Goal: Transaction & Acquisition: Purchase product/service

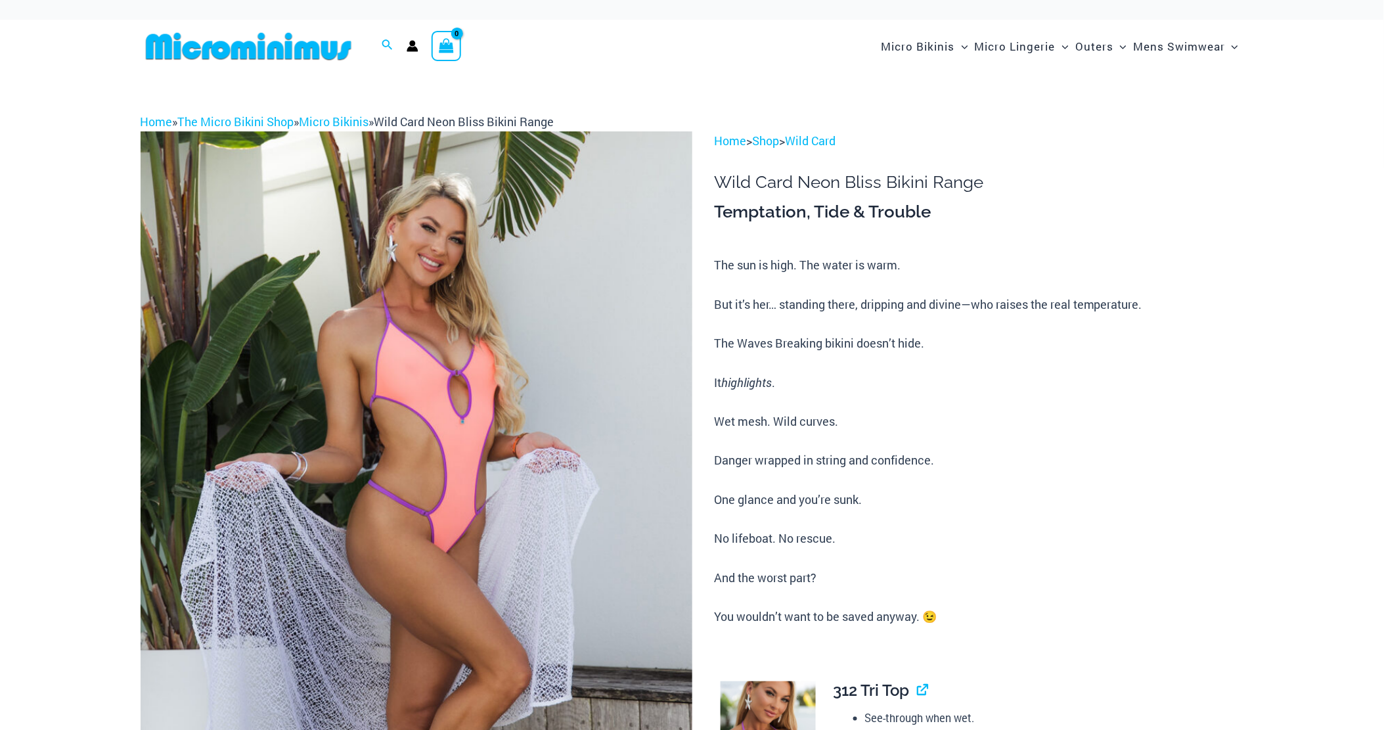
click at [440, 346] on img at bounding box center [417, 545] width 552 height 828
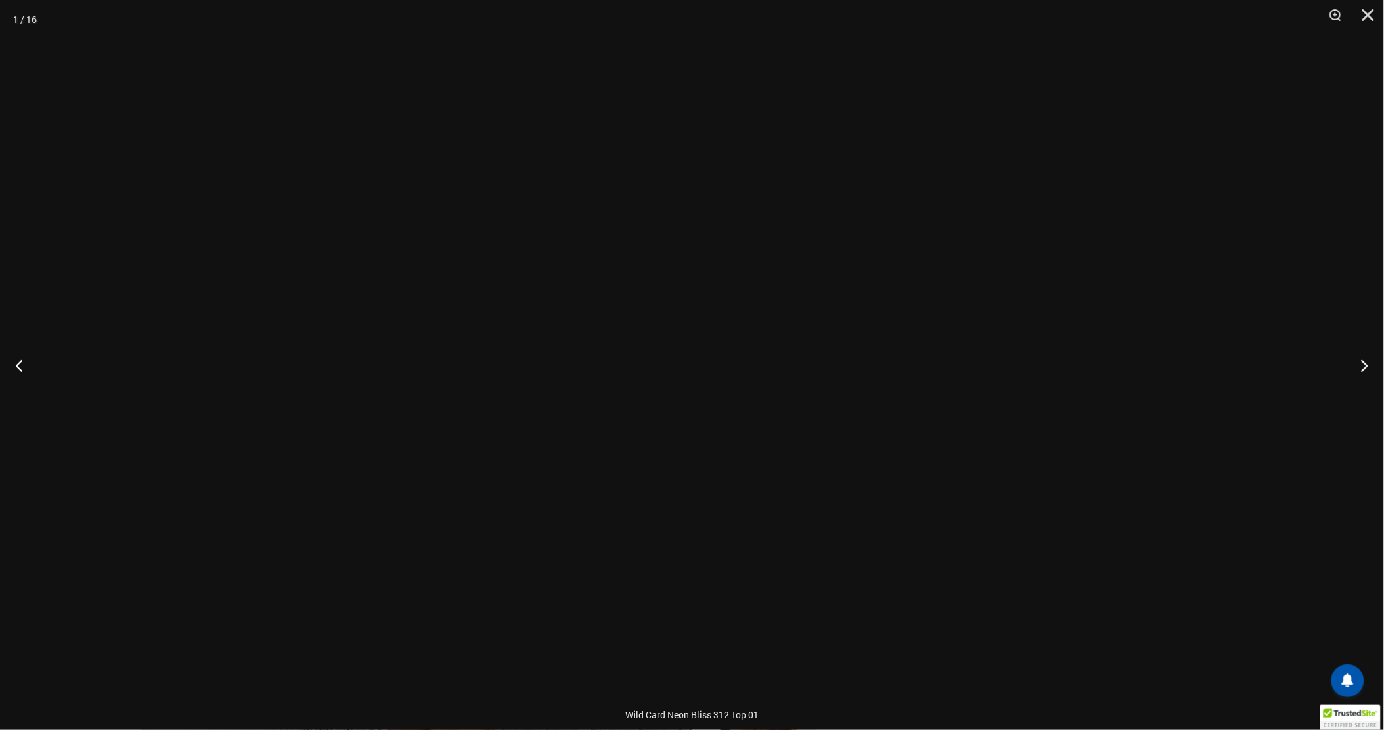
click at [440, 346] on div at bounding box center [692, 365] width 1384 height 730
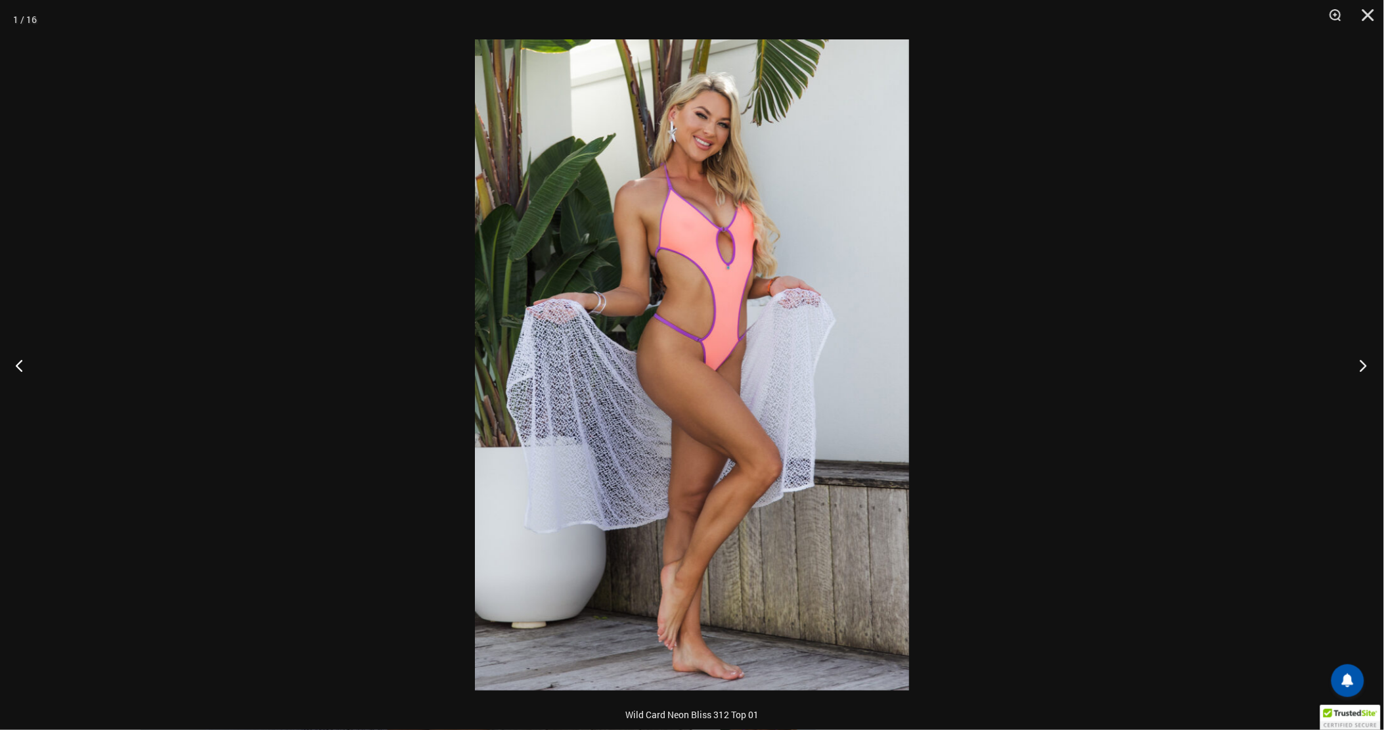
click at [1361, 371] on button "Next" at bounding box center [1359, 365] width 49 height 66
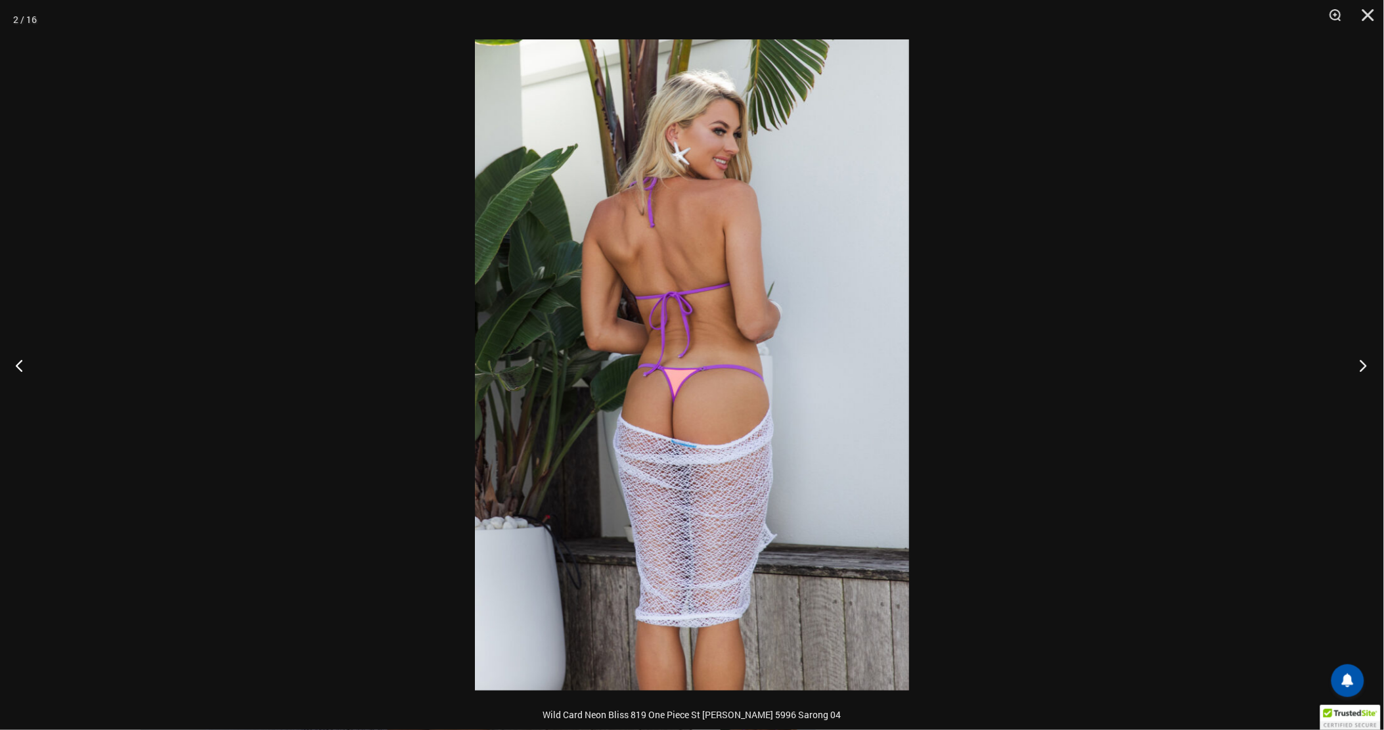
click at [1361, 371] on button "Next" at bounding box center [1359, 365] width 49 height 66
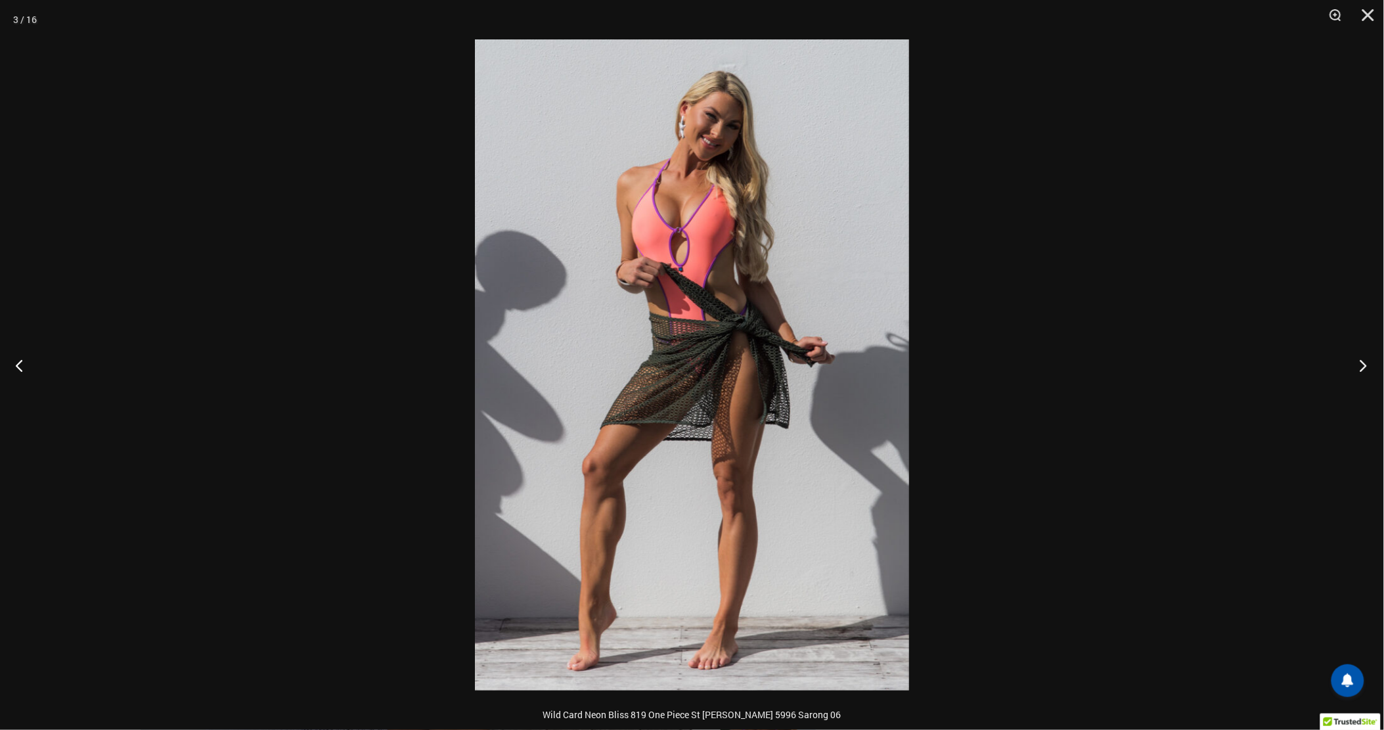
click at [1361, 371] on button "Next" at bounding box center [1359, 365] width 49 height 66
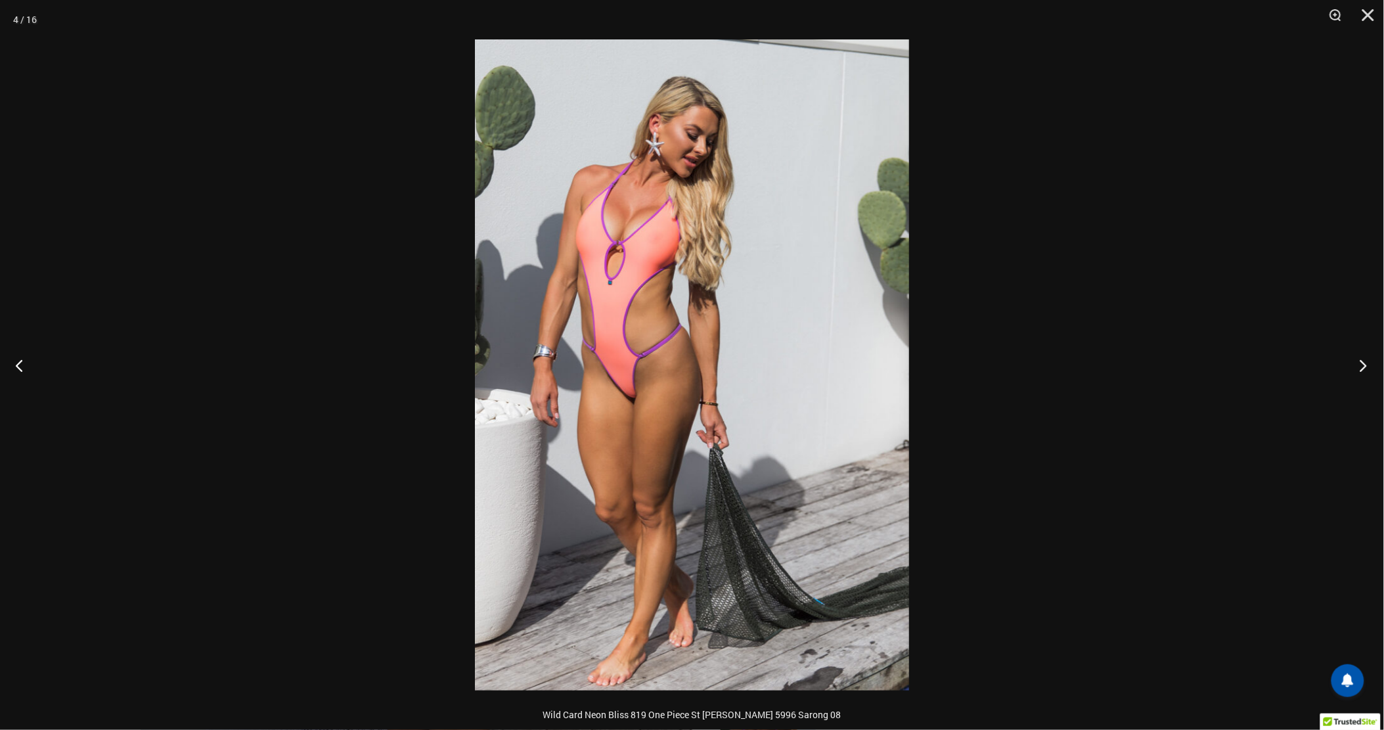
click at [1361, 371] on button "Next" at bounding box center [1359, 365] width 49 height 66
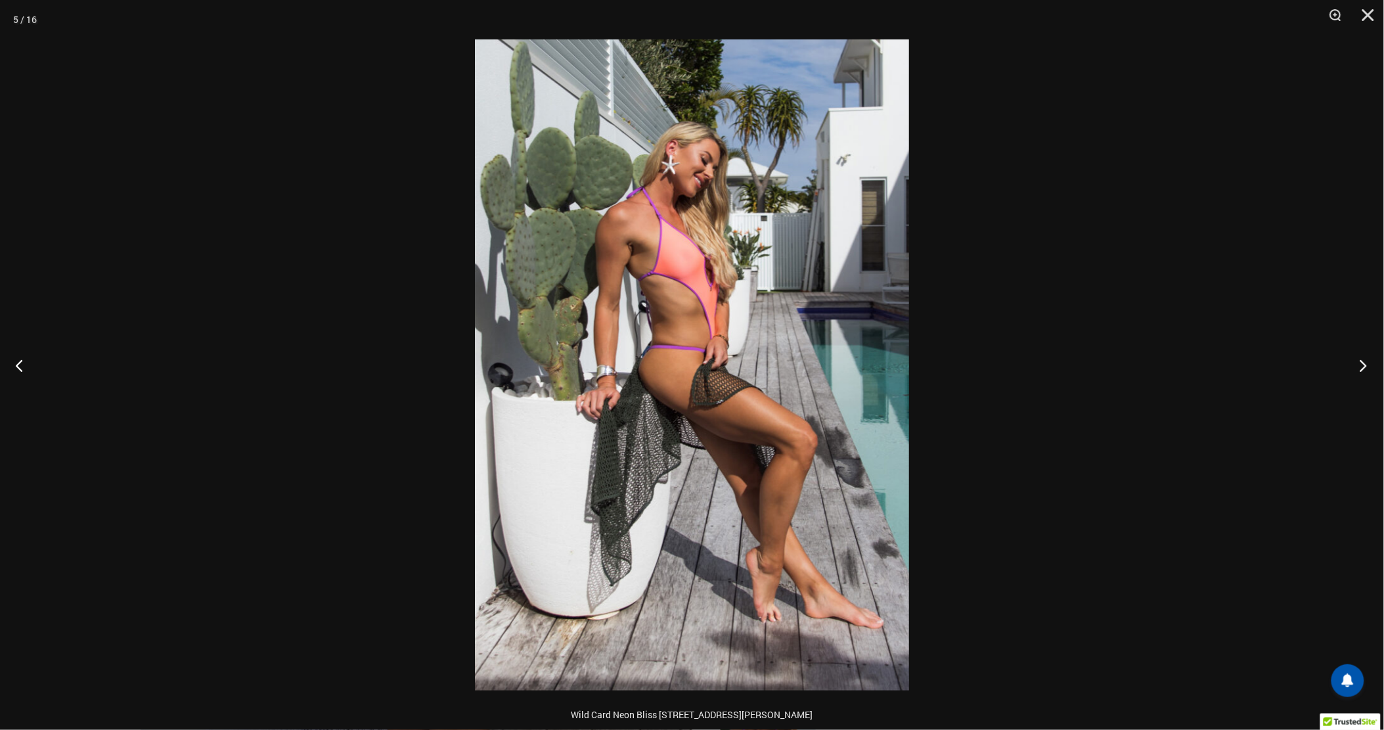
click at [1361, 371] on button "Next" at bounding box center [1359, 365] width 49 height 66
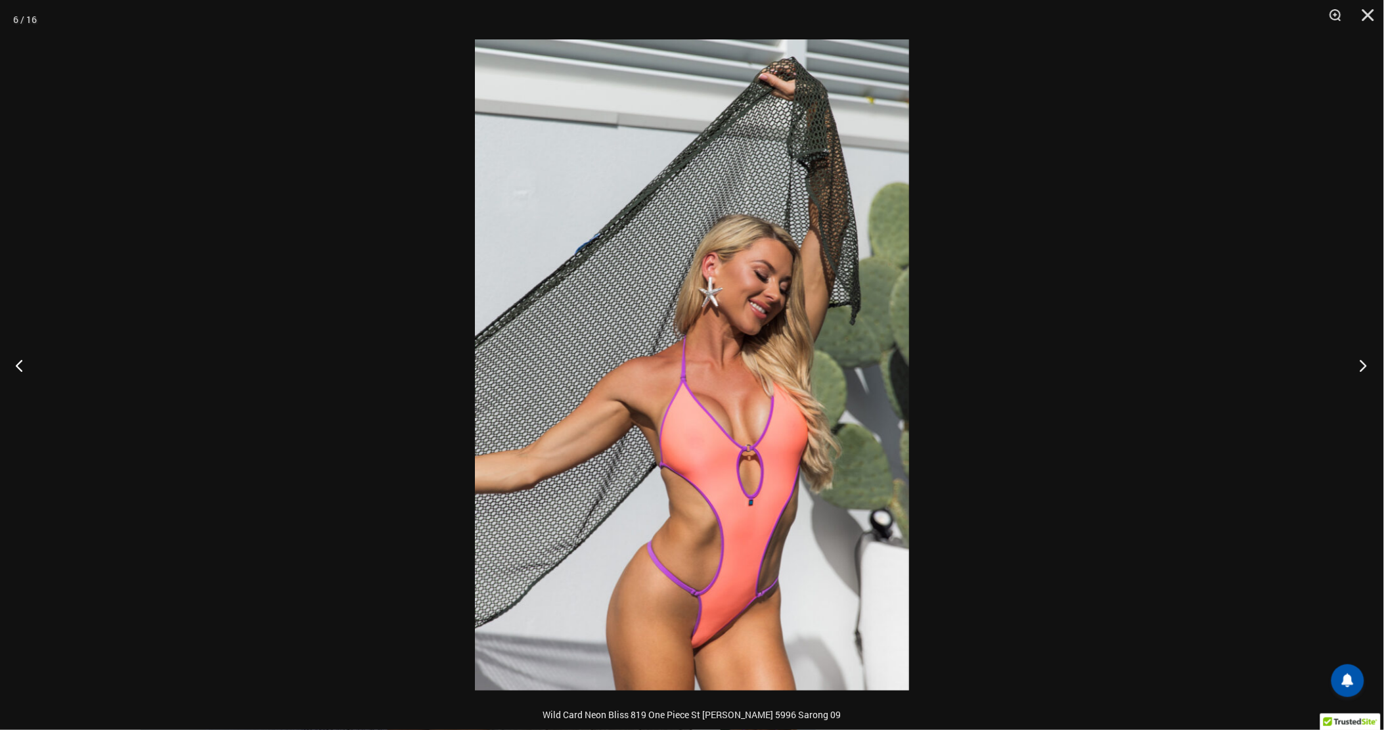
click at [1361, 371] on button "Next" at bounding box center [1359, 365] width 49 height 66
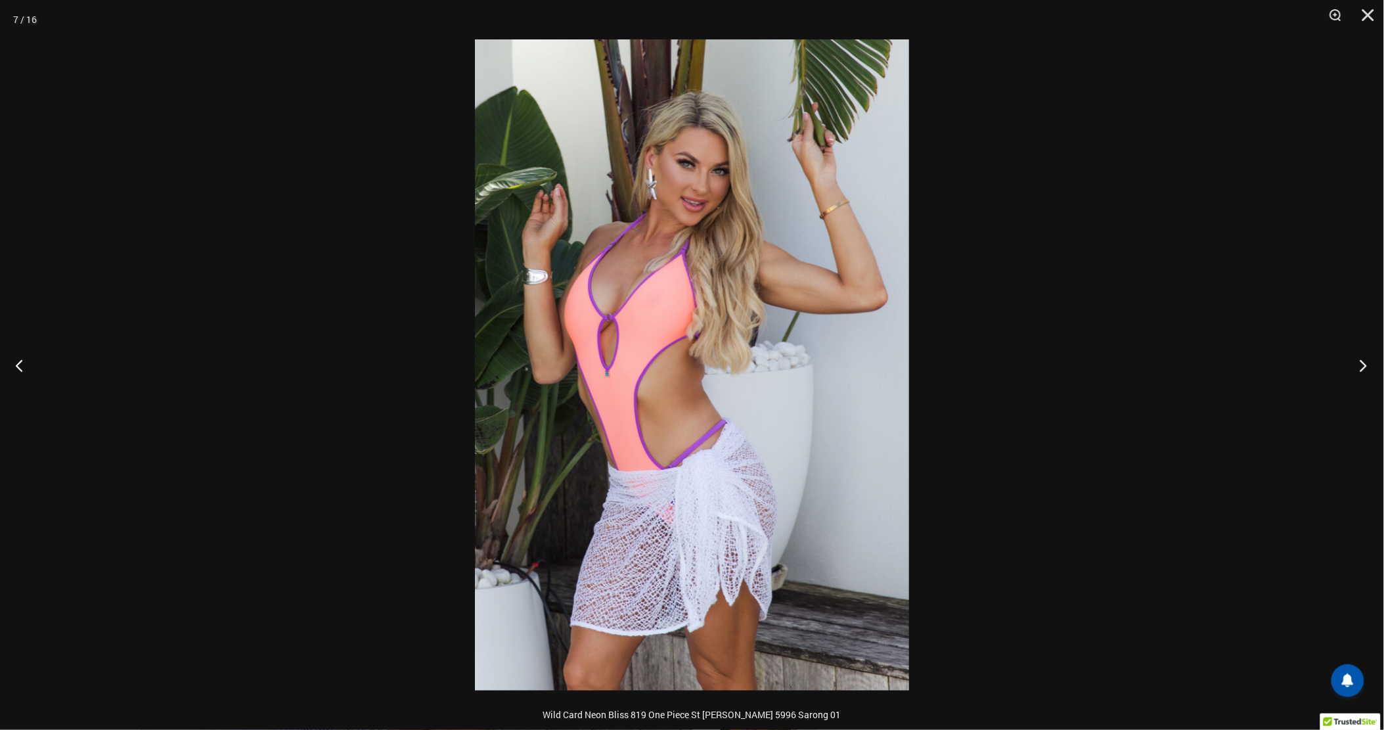
click at [1361, 371] on button "Next" at bounding box center [1359, 365] width 49 height 66
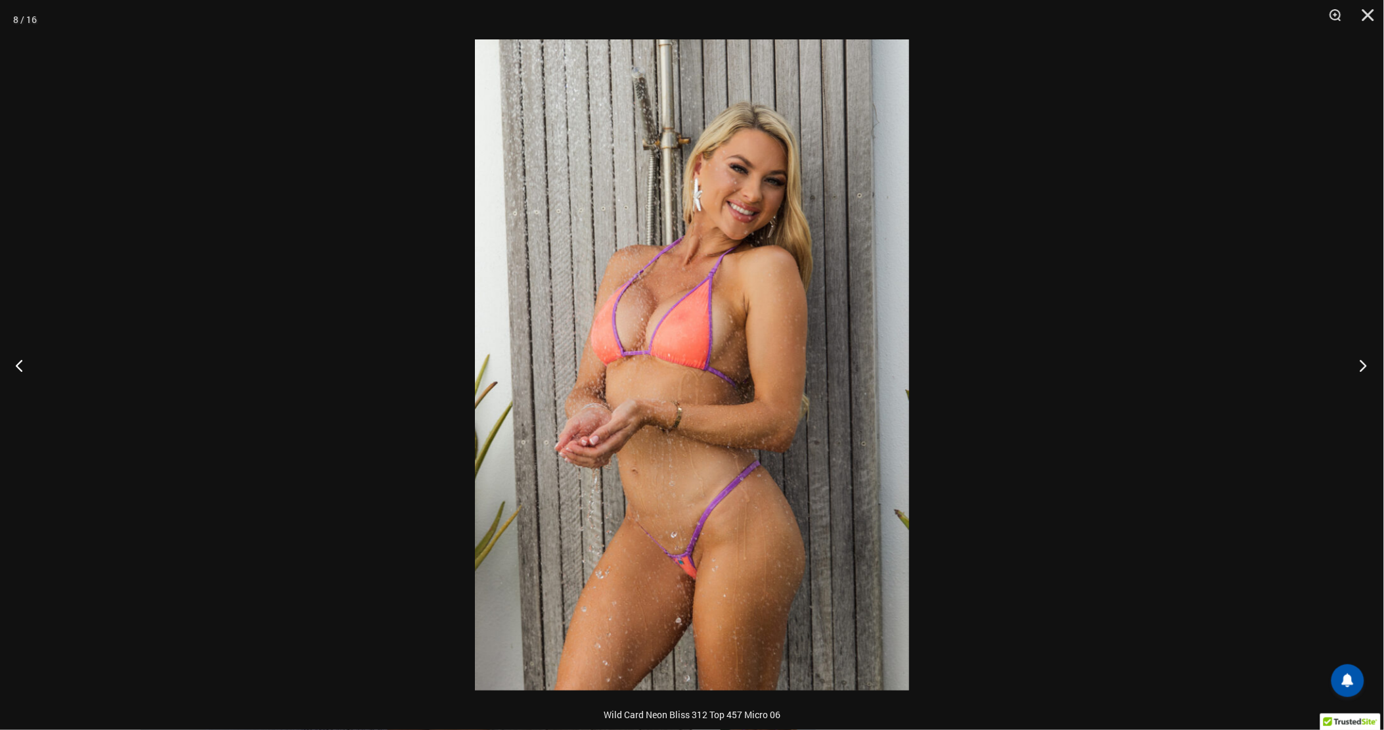
click at [1361, 371] on button "Next" at bounding box center [1359, 365] width 49 height 66
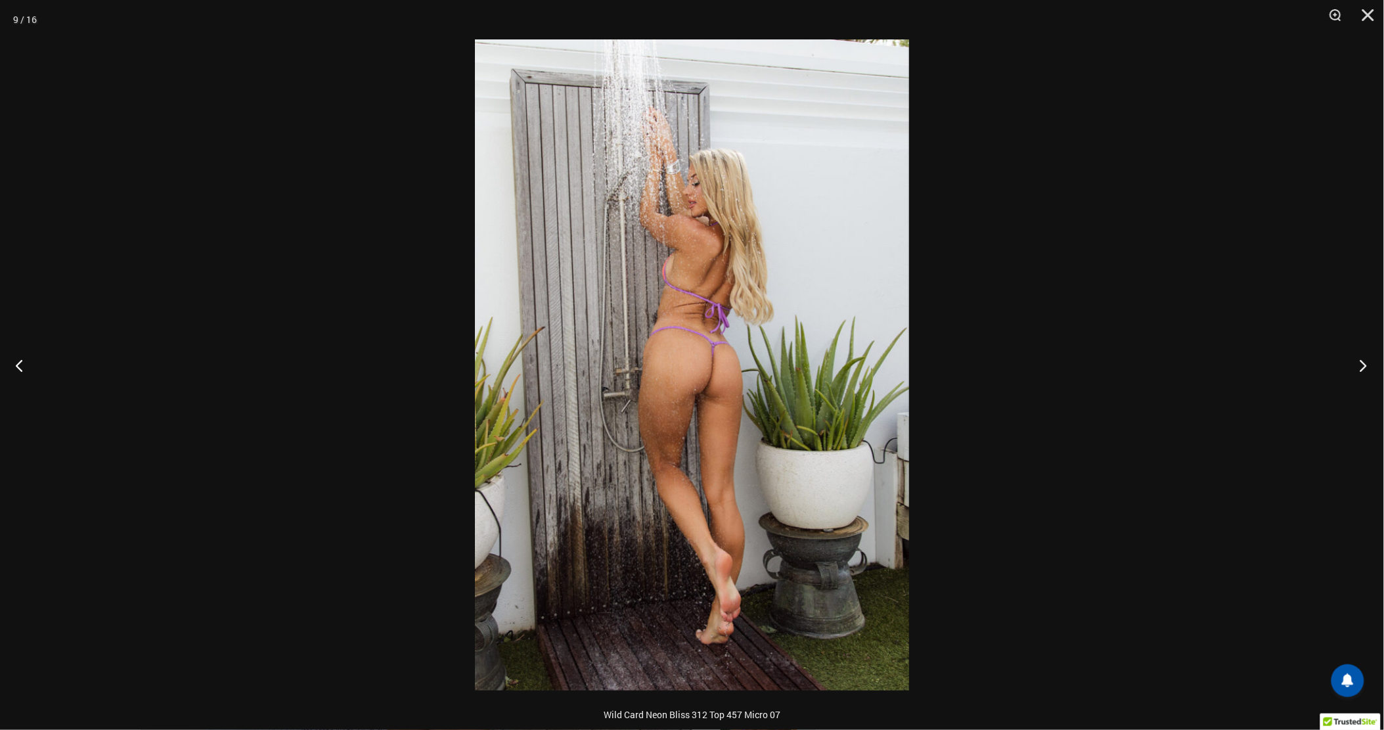
click at [1361, 371] on button "Next" at bounding box center [1359, 365] width 49 height 66
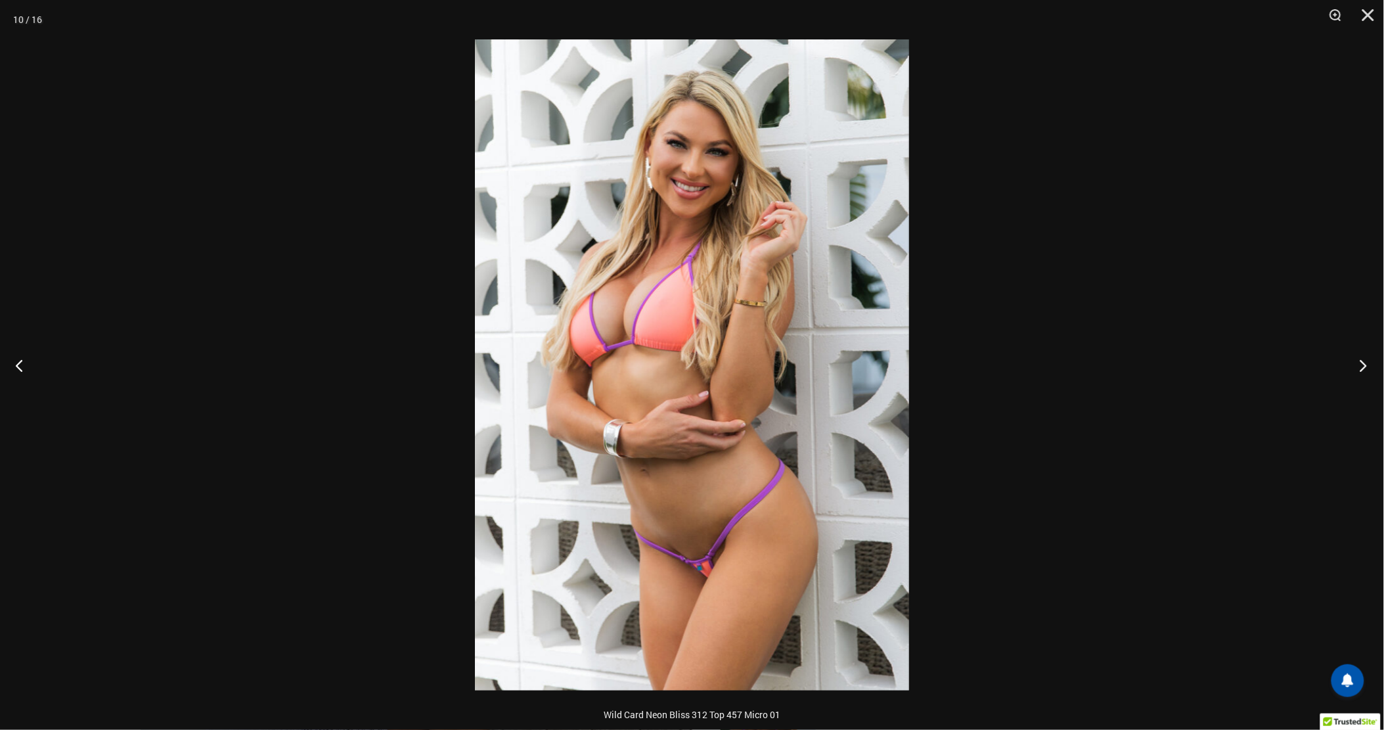
click at [1361, 371] on button "Next" at bounding box center [1359, 365] width 49 height 66
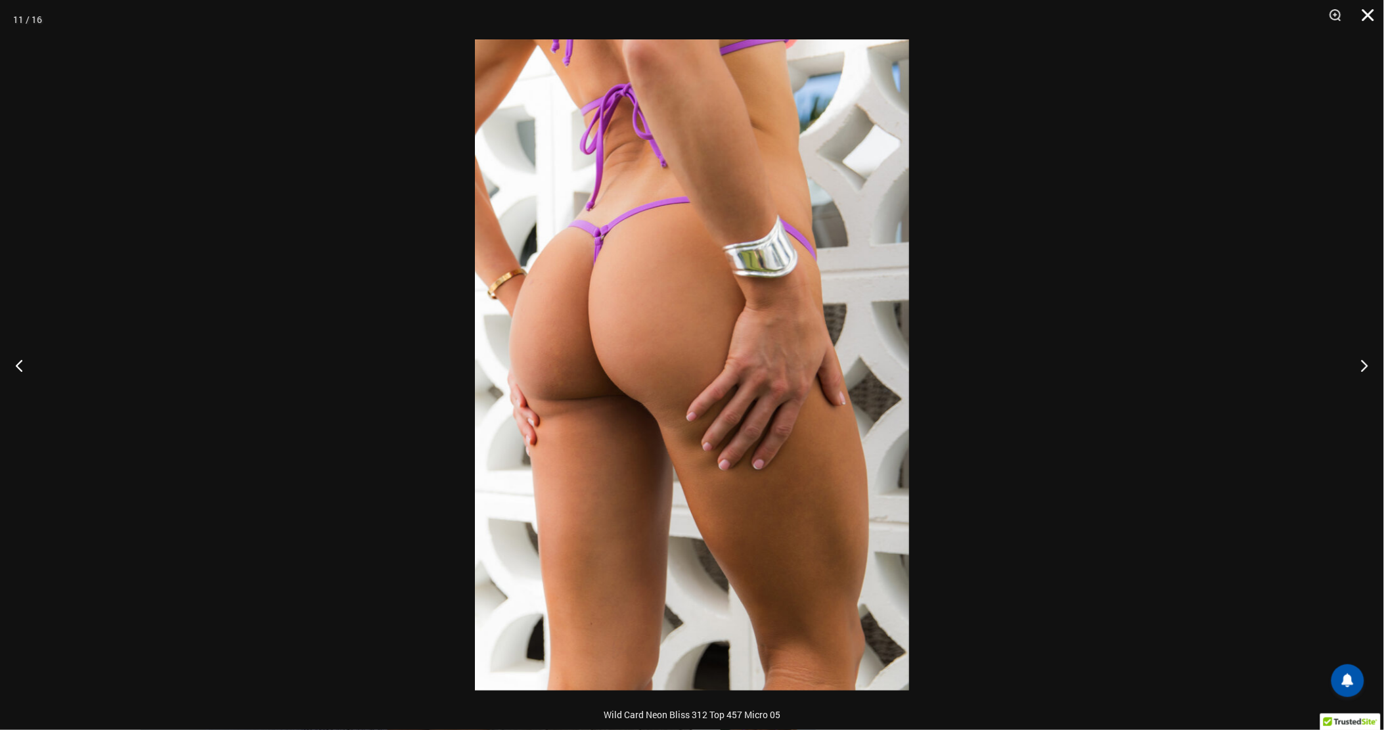
click at [1368, 22] on button "Close" at bounding box center [1363, 19] width 33 height 39
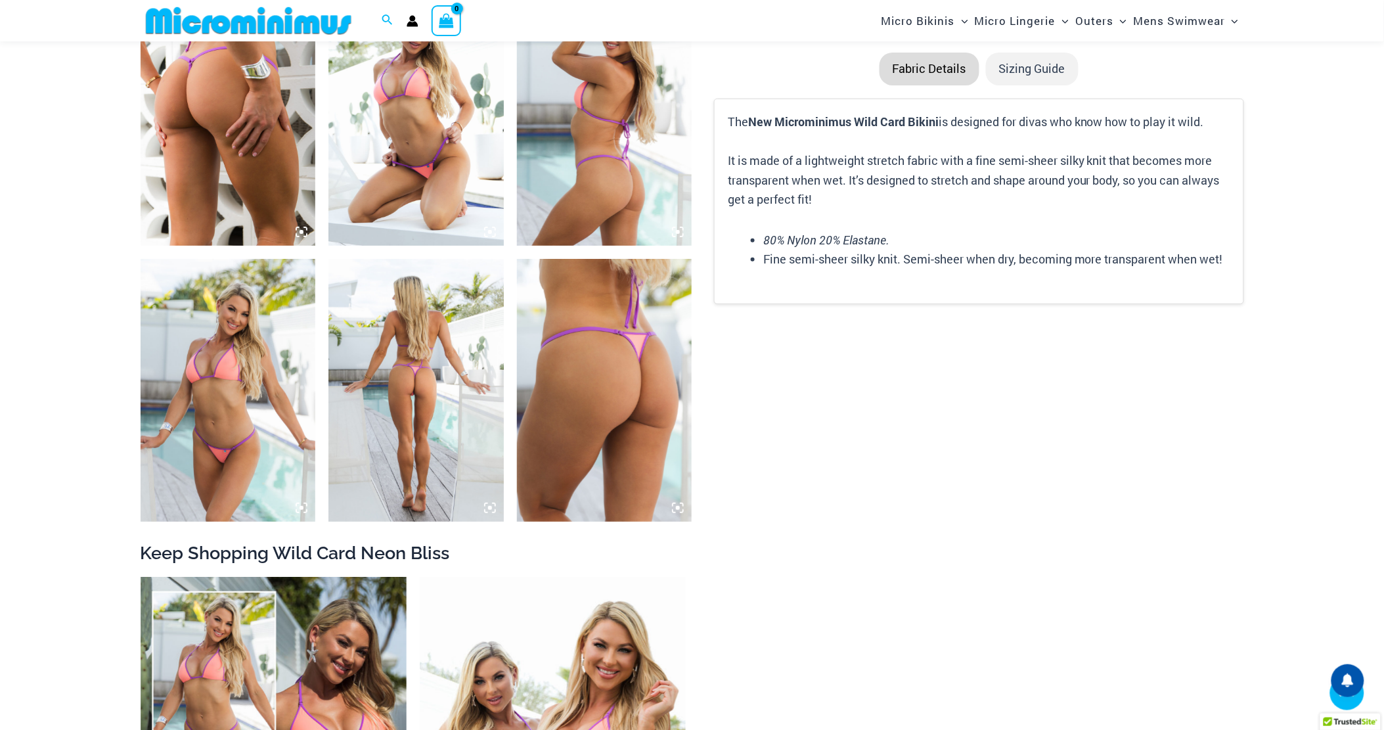
scroll to position [2178, 0]
